Goal: Check status

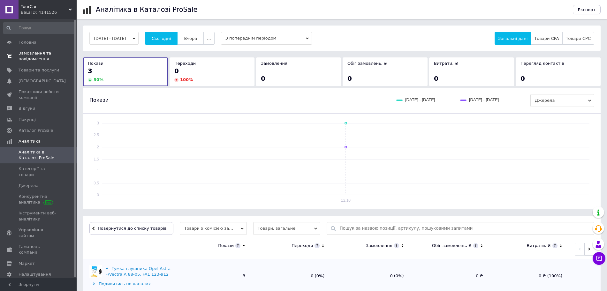
scroll to position [49, 0]
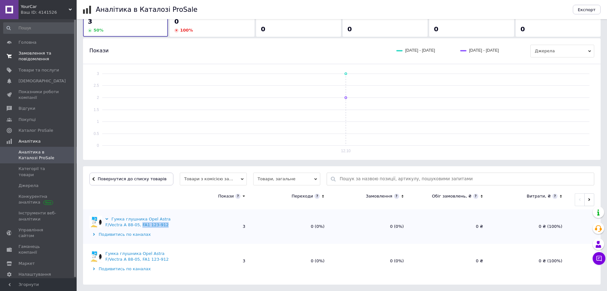
drag, startPoint x: 42, startPoint y: 52, endPoint x: 43, endPoint y: 56, distance: 4.5
click at [42, 52] on span "Замовлення та повідомлення" at bounding box center [39, 55] width 41 height 11
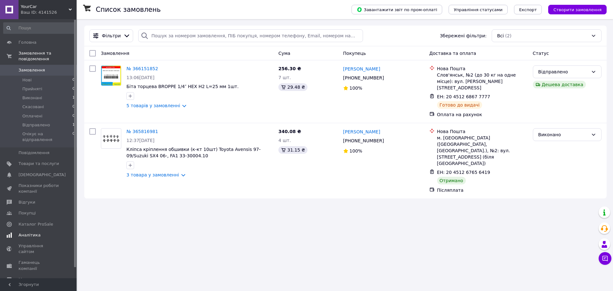
click at [31, 232] on span "Аналітика" at bounding box center [30, 235] width 22 height 6
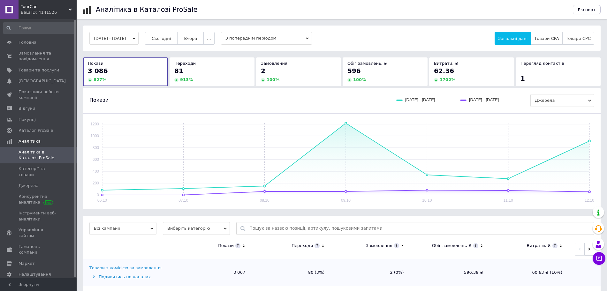
click at [162, 39] on button "Сьогодні" at bounding box center [161, 38] width 33 height 13
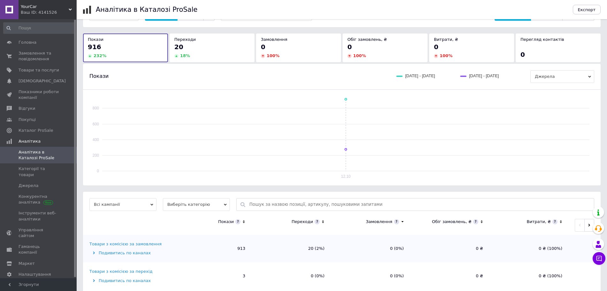
scroll to position [36, 0]
